Goal: Task Accomplishment & Management: Manage account settings

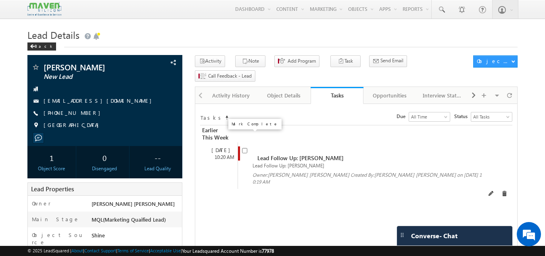
click at [245, 146] on span at bounding box center [244, 149] width 5 height 7
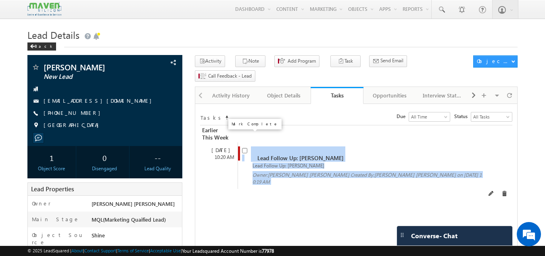
click at [244, 148] on input "checkbox" at bounding box center [244, 150] width 5 height 5
checkbox input "false"
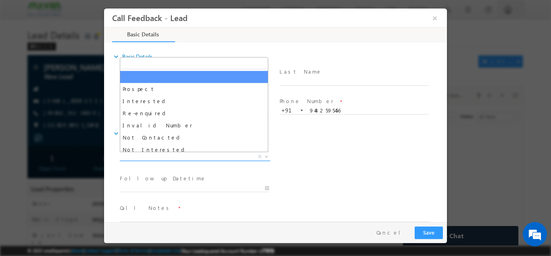
click at [194, 155] on span "X" at bounding box center [195, 156] width 151 height 8
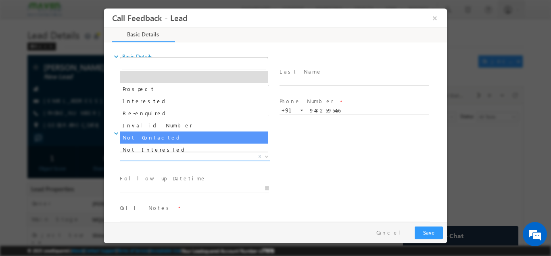
select select "Not Contacted"
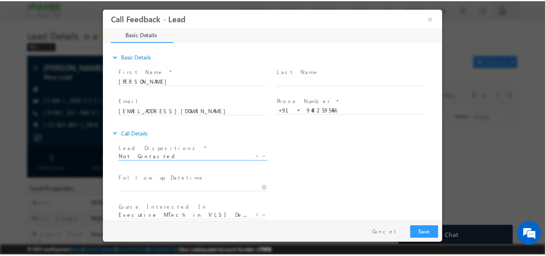
scroll to position [43, 0]
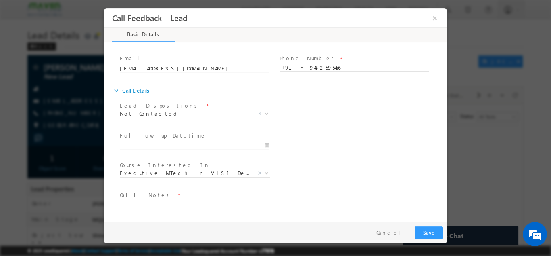
click at [171, 206] on textarea at bounding box center [275, 203] width 310 height 9
type textarea "dnp"
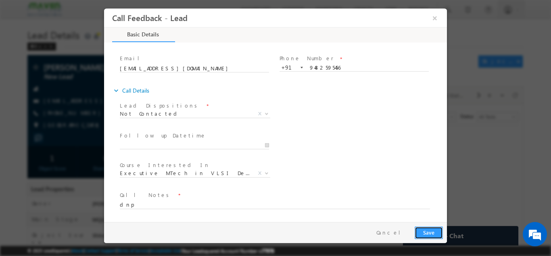
click at [432, 230] on button "Save" at bounding box center [429, 232] width 28 height 13
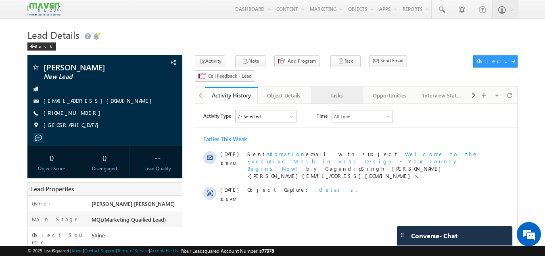
click at [321, 90] on div "Tasks" at bounding box center [336, 95] width 39 height 10
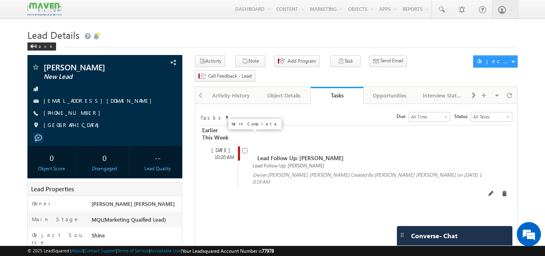
click at [243, 148] on input "checkbox" at bounding box center [244, 150] width 5 height 5
checkbox input "false"
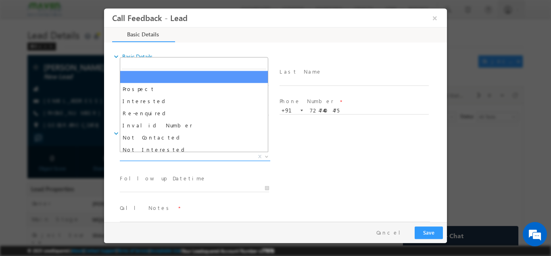
click at [248, 158] on span "X" at bounding box center [195, 156] width 151 height 8
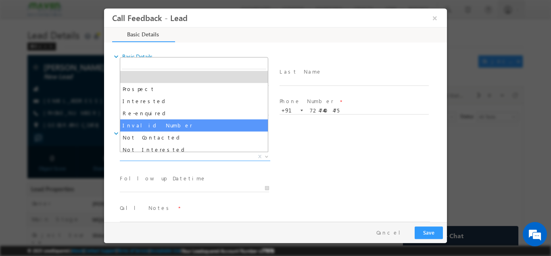
select select "Invalid Number"
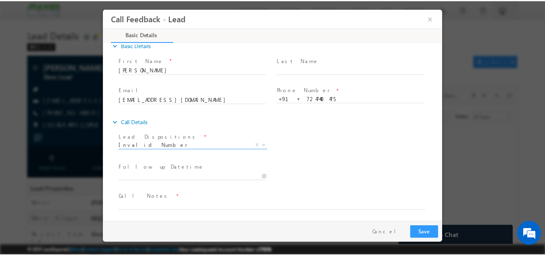
scroll to position [13, 0]
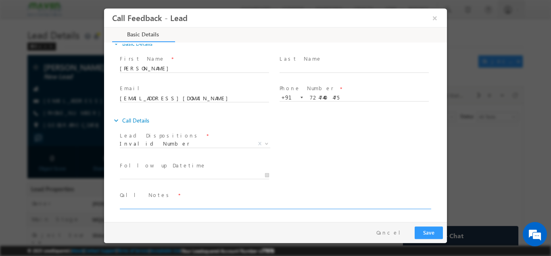
click at [154, 205] on textarea at bounding box center [275, 203] width 310 height 9
type textarea "invalid number"
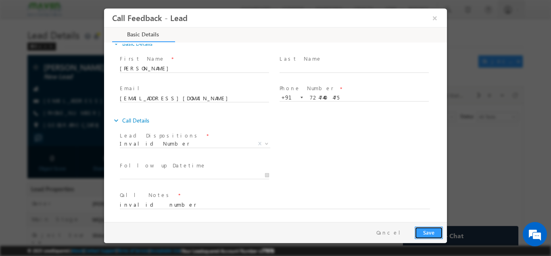
click at [437, 233] on button "Save" at bounding box center [429, 232] width 28 height 13
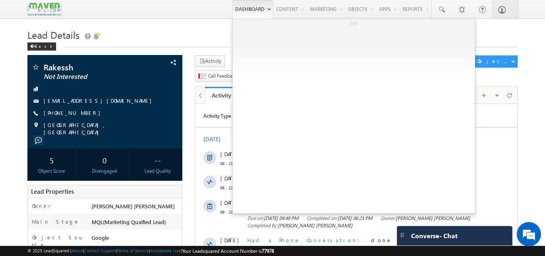
click at [241, 13] on link "Dashboard" at bounding box center [252, 9] width 41 height 19
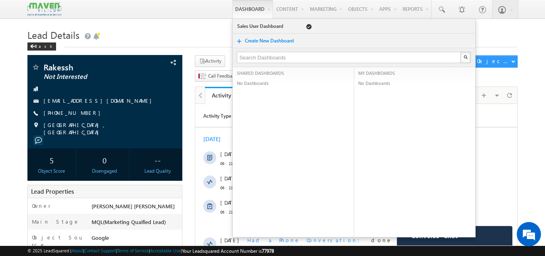
click at [42, 0] on span at bounding box center [44, 9] width 34 height 19
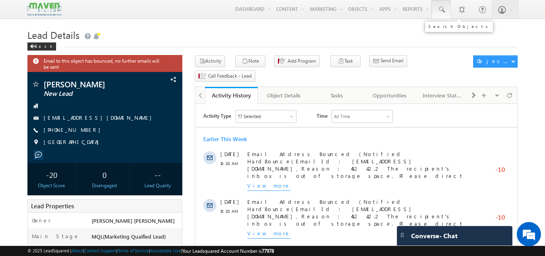
click at [447, 9] on link at bounding box center [441, 9] width 19 height 19
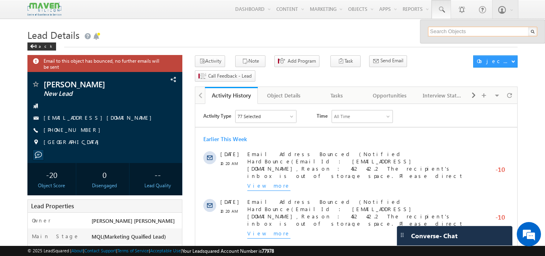
click at [442, 34] on input "text" at bounding box center [482, 32] width 109 height 10
click at [446, 33] on input "767600719" at bounding box center [482, 32] width 109 height 10
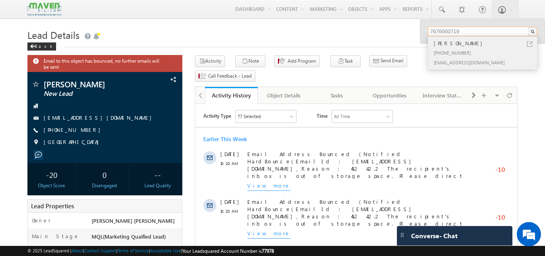
type input "7676000719"
click at [447, 50] on div "+91-7676000719" at bounding box center [486, 53] width 108 height 10
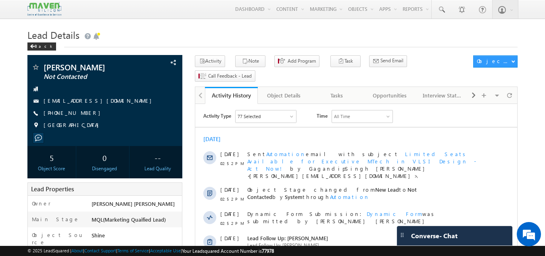
scroll to position [280, 0]
